Goal: Information Seeking & Learning: Check status

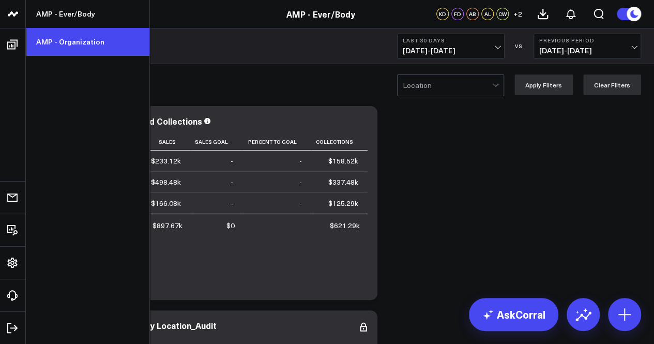
click at [60, 39] on link "AMP - Organization" at bounding box center [88, 42] width 124 height 28
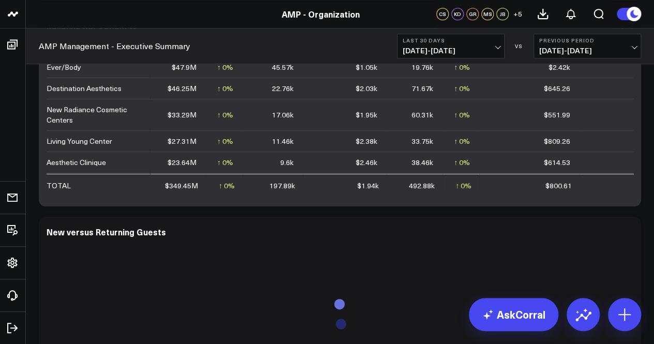
scroll to position [259, 0]
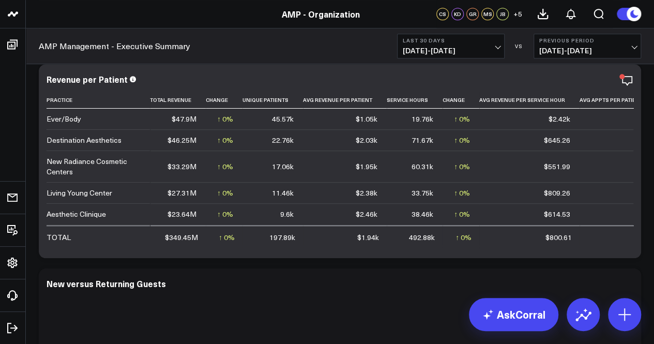
click at [635, 50] on span "[DATE] - [DATE]" at bounding box center [587, 51] width 96 height 8
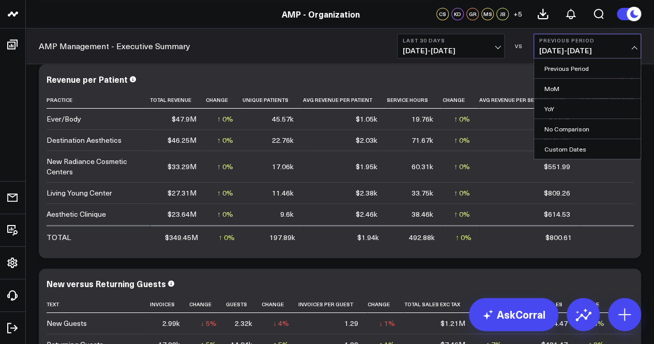
click at [499, 47] on span "[DATE] - [DATE]" at bounding box center [451, 51] width 96 height 8
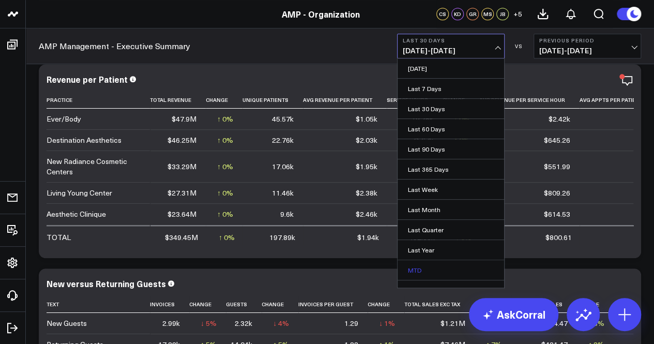
click at [431, 262] on link "MTD" at bounding box center [451, 270] width 107 height 20
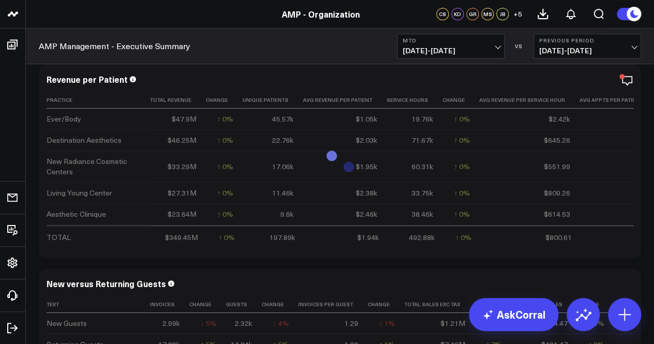
click at [637, 54] on button "Previous Period [DATE] - [DATE]" at bounding box center [588, 46] width 108 height 25
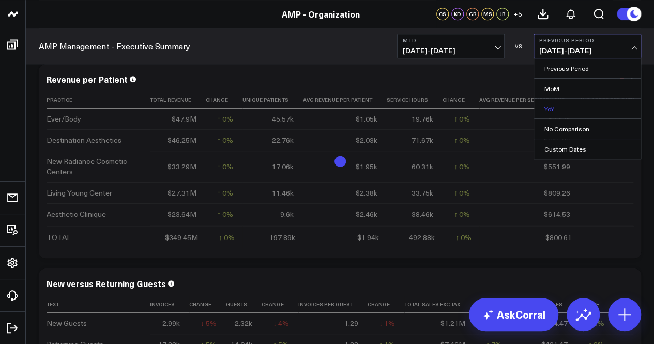
click at [561, 115] on link "YoY" at bounding box center [587, 109] width 107 height 20
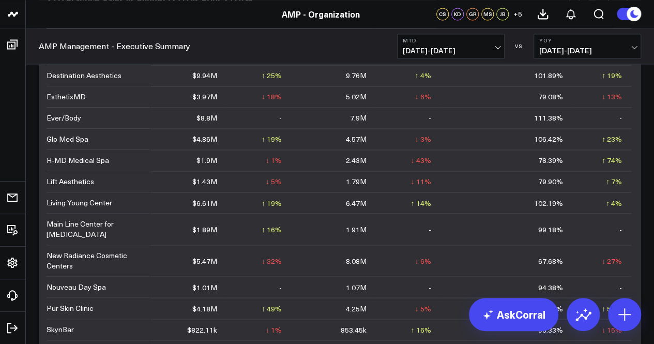
scroll to position [98, 0]
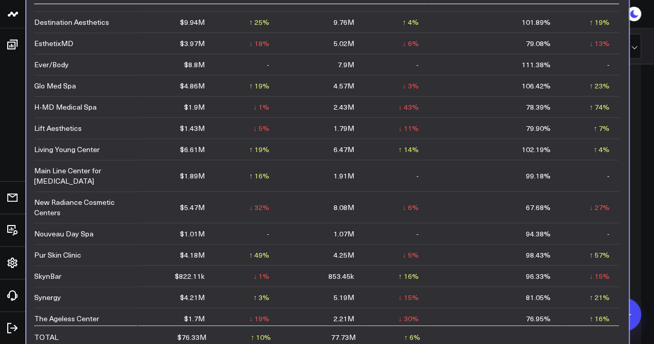
drag, startPoint x: 317, startPoint y: 251, endPoint x: 305, endPoint y: 226, distance: 28.2
click at [305, 226] on td "1.07M" at bounding box center [321, 232] width 85 height 21
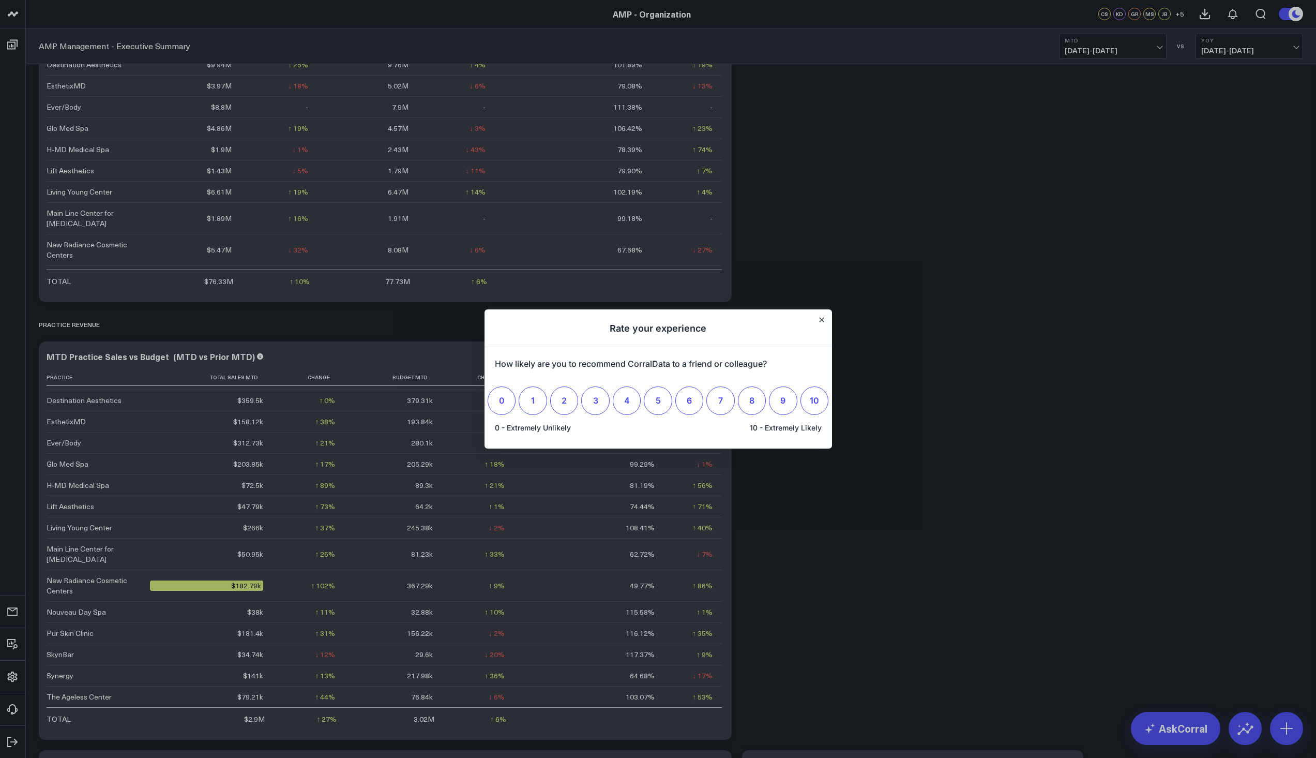
scroll to position [0, 0]
click at [654, 321] on button "Close" at bounding box center [822, 319] width 8 height 8
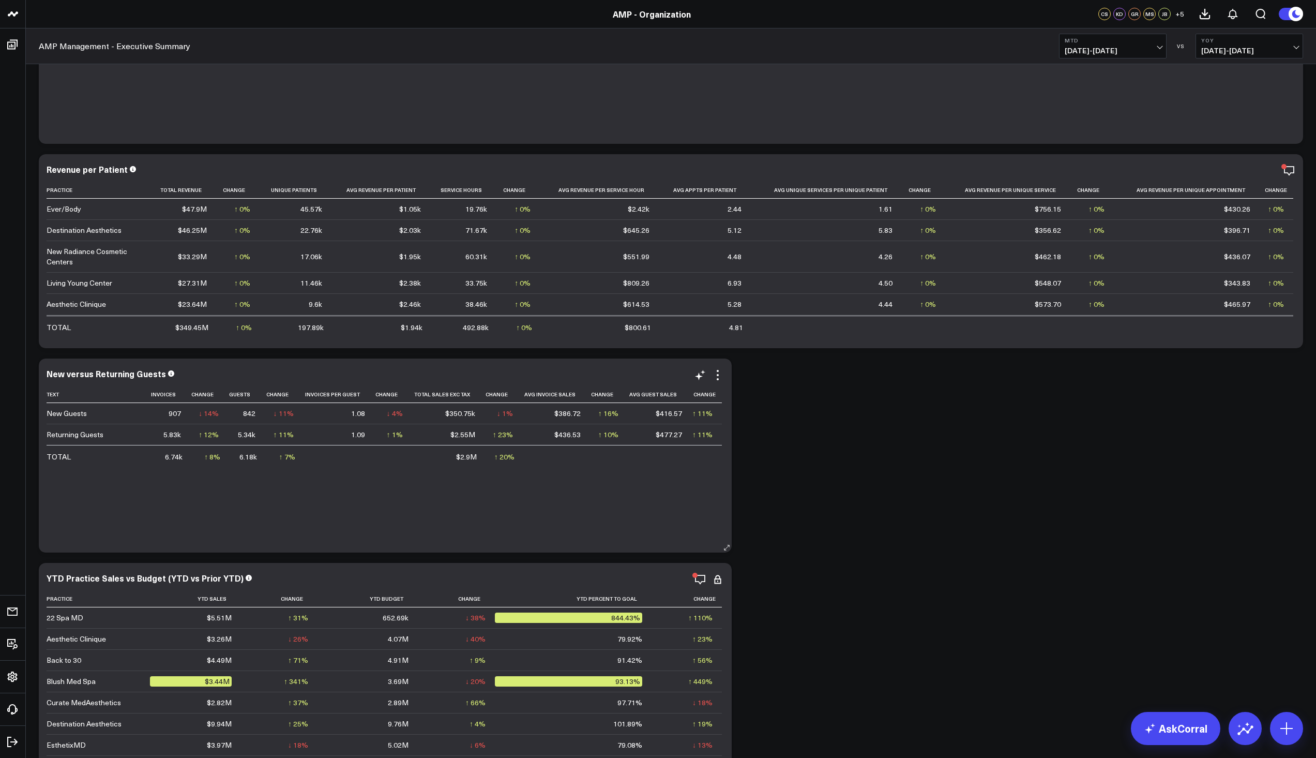
scroll to position [103, 0]
